Goal: Check status

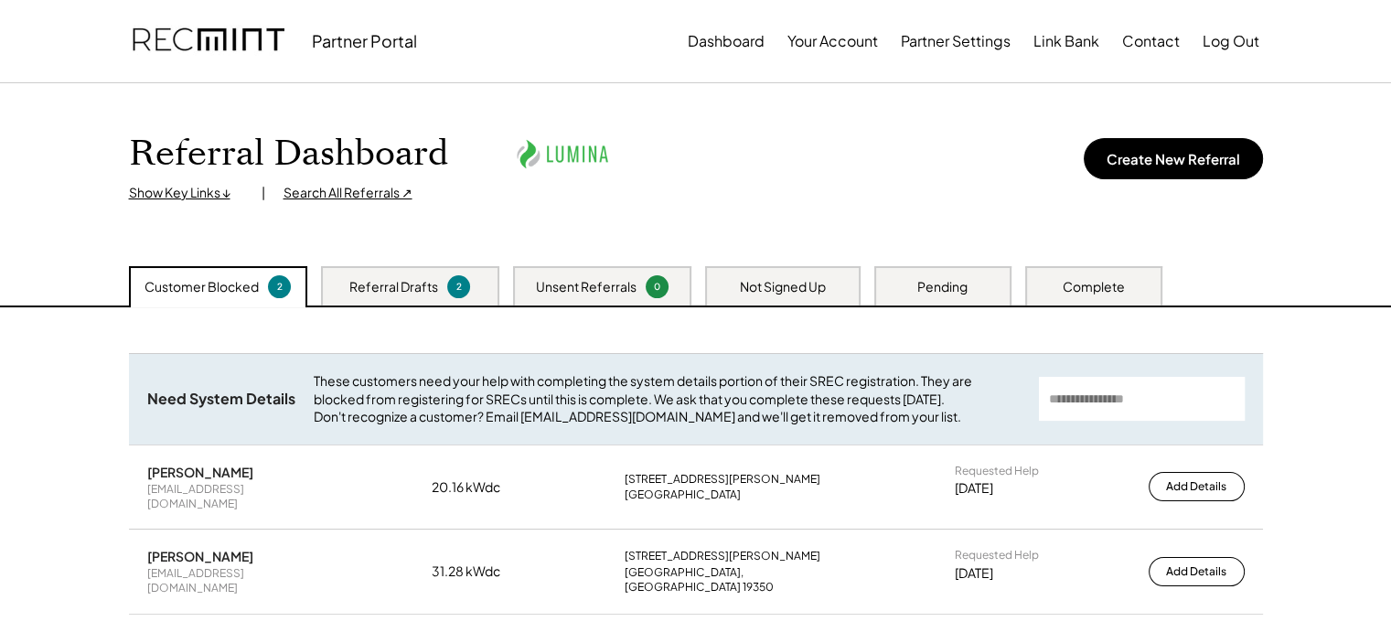
click at [719, 294] on div "Not Signed Up" at bounding box center [782, 285] width 155 height 39
click at [921, 289] on div "Pending" at bounding box center [942, 287] width 50 height 18
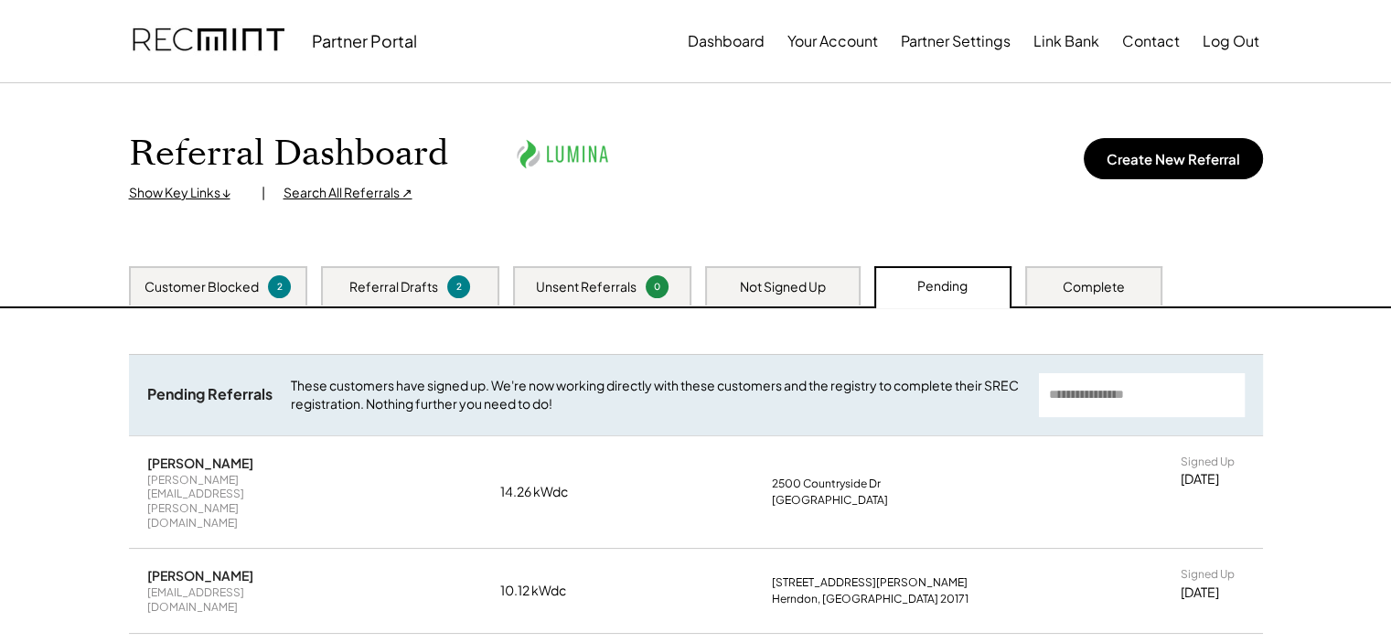
click at [1073, 373] on input "input" at bounding box center [1142, 395] width 206 height 44
click at [1073, 385] on input "input" at bounding box center [1142, 395] width 206 height 44
type input "*********"
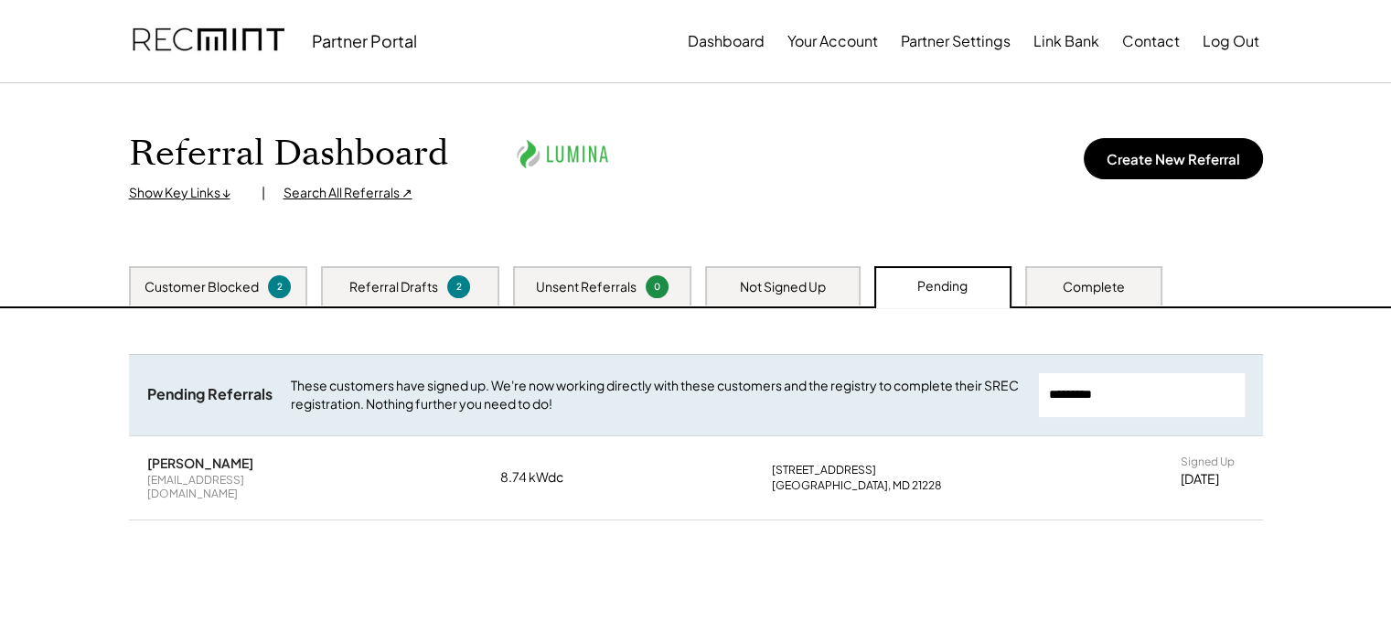
click at [550, 478] on div "[PERSON_NAME] [EMAIL_ADDRESS][DOMAIN_NAME] 8.74 kWdc [STREET_ADDRESS] Signed Up…" at bounding box center [696, 477] width 1134 height 83
